Goal: Transaction & Acquisition: Purchase product/service

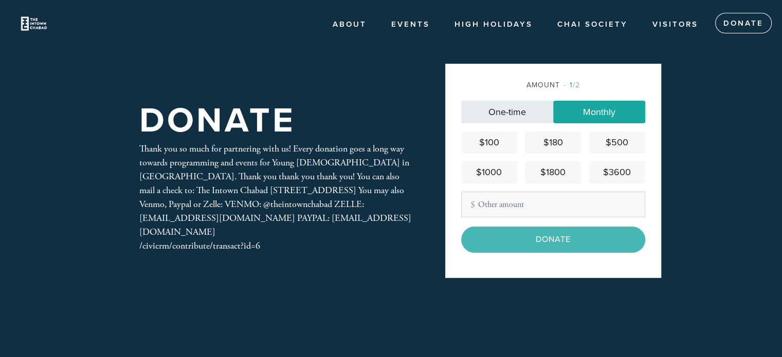
click at [491, 109] on link "One-time" at bounding box center [507, 112] width 92 height 23
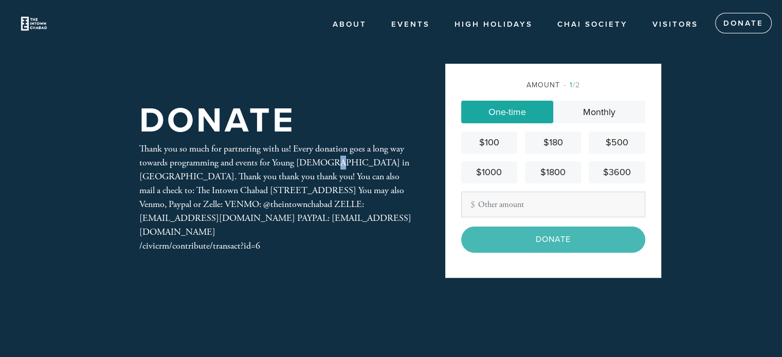
click at [258, 175] on div "Thank you so much for partnering with us! Every donation goes a long way toward…" at bounding box center [275, 197] width 272 height 111
click at [228, 243] on div "/civicrm/contribute/transact?id=6" at bounding box center [275, 246] width 272 height 14
click at [350, 20] on link "About" at bounding box center [349, 25] width 49 height 20
click at [345, 44] on link "About Us" at bounding box center [369, 44] width 88 height 17
click at [590, 109] on link "Monthly" at bounding box center [599, 112] width 92 height 23
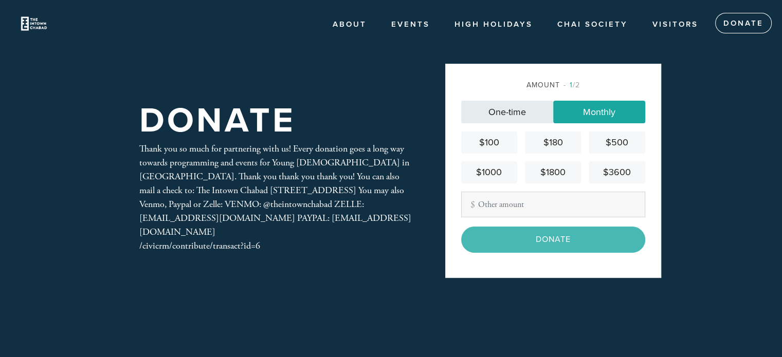
click at [510, 115] on link "One-time" at bounding box center [507, 112] width 92 height 23
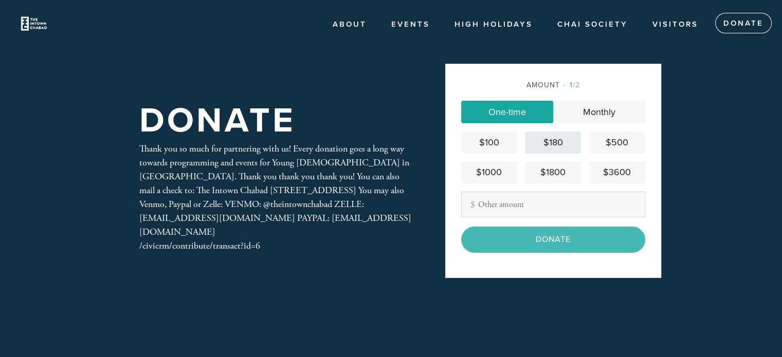
click at [556, 139] on div "$180" at bounding box center [553, 143] width 48 height 14
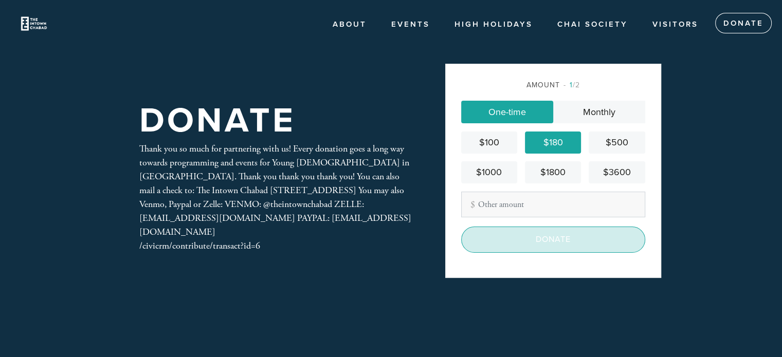
click at [556, 240] on input "Donate" at bounding box center [553, 240] width 184 height 26
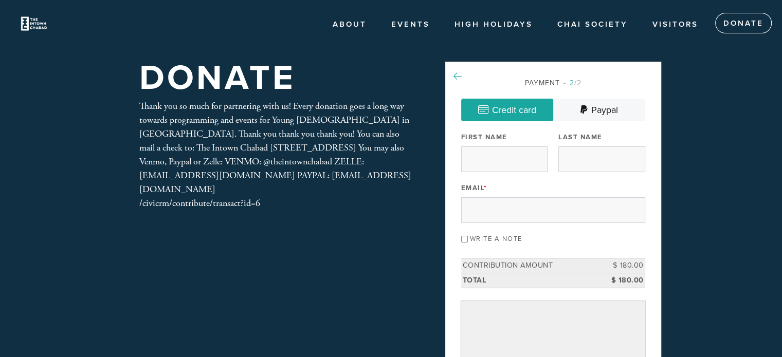
click at [456, 72] on icon at bounding box center [457, 76] width 8 height 9
